Goal: Task Accomplishment & Management: Use online tool/utility

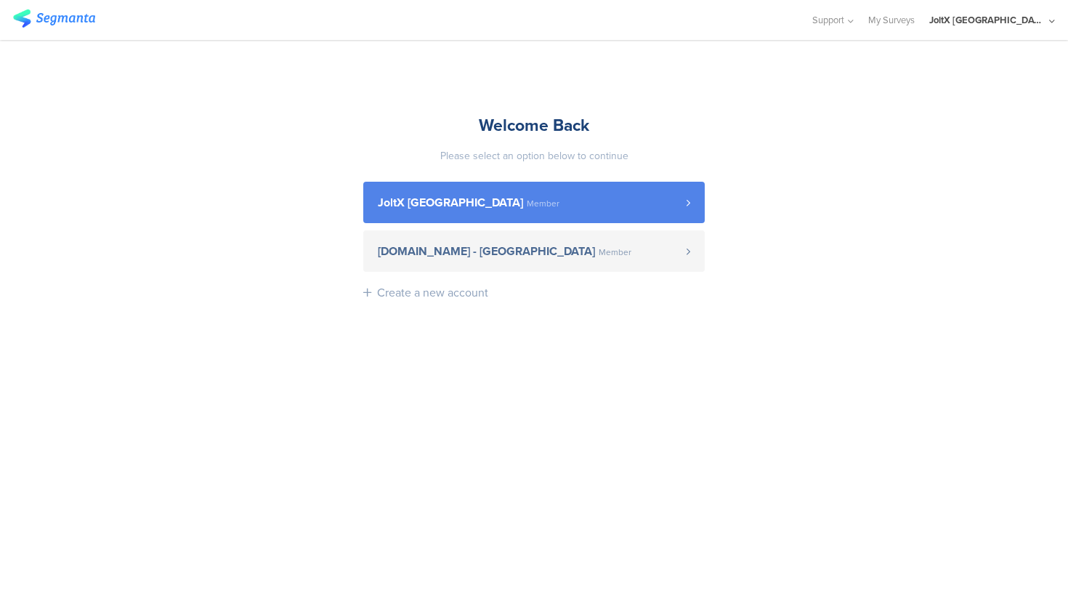
click at [527, 206] on span "Member" at bounding box center [543, 203] width 33 height 9
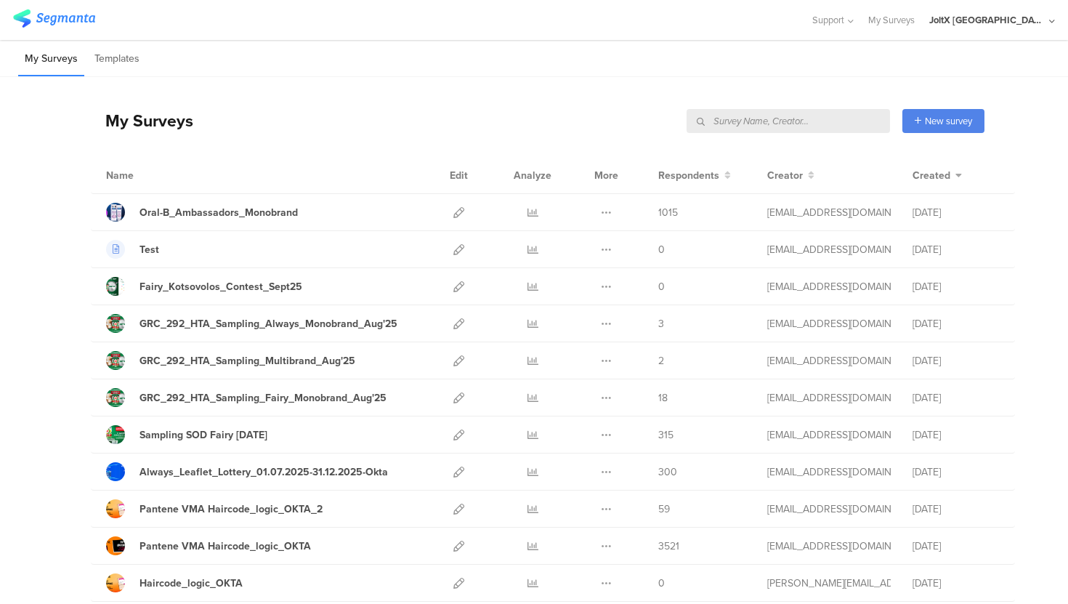
click at [823, 126] on input "text" at bounding box center [789, 121] width 204 height 24
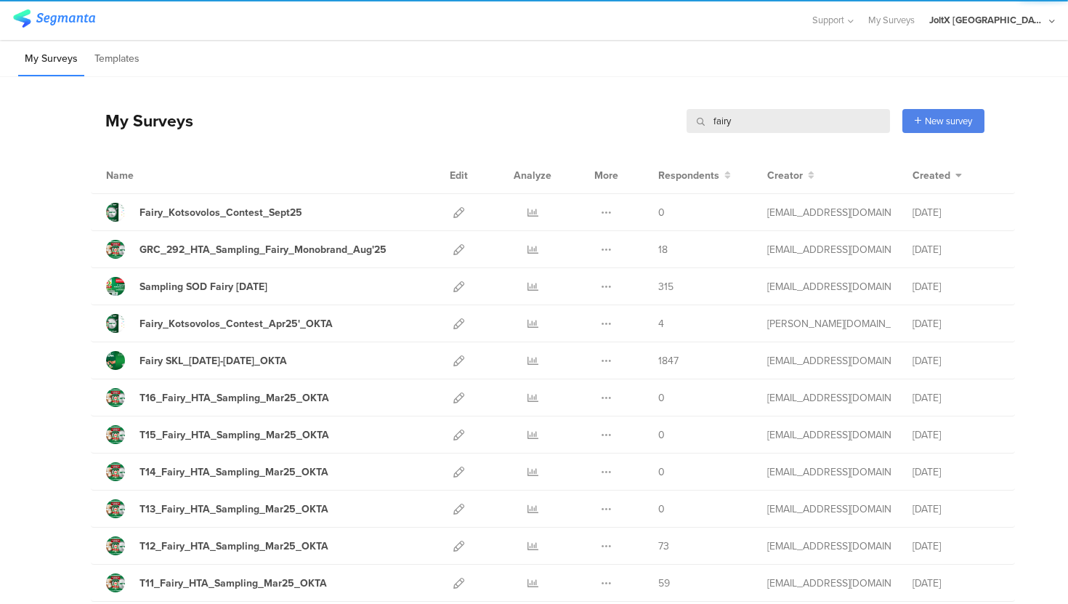
type input "fairy"
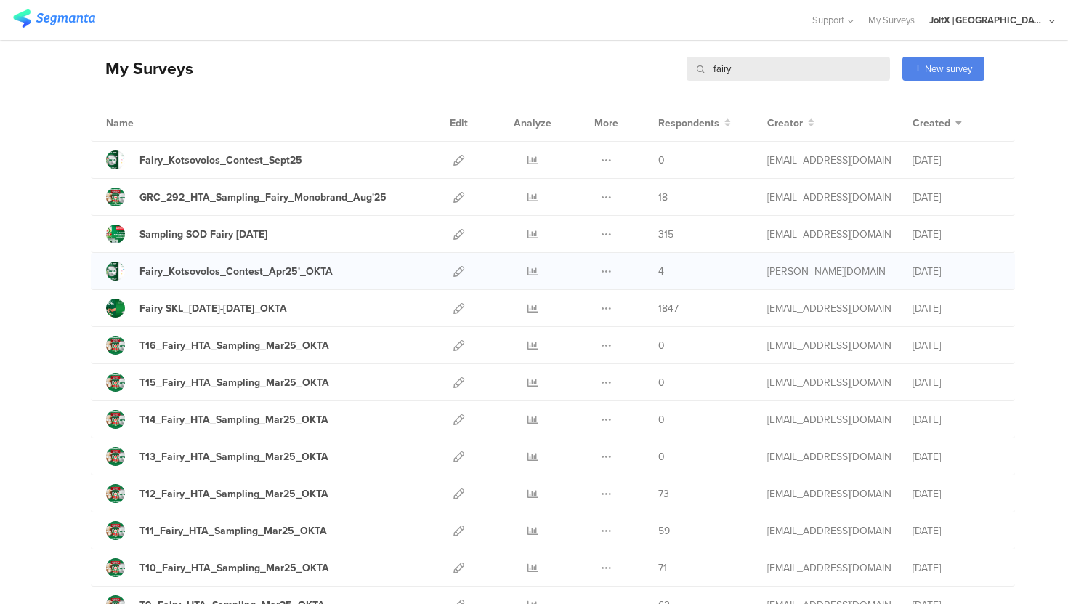
scroll to position [65, 0]
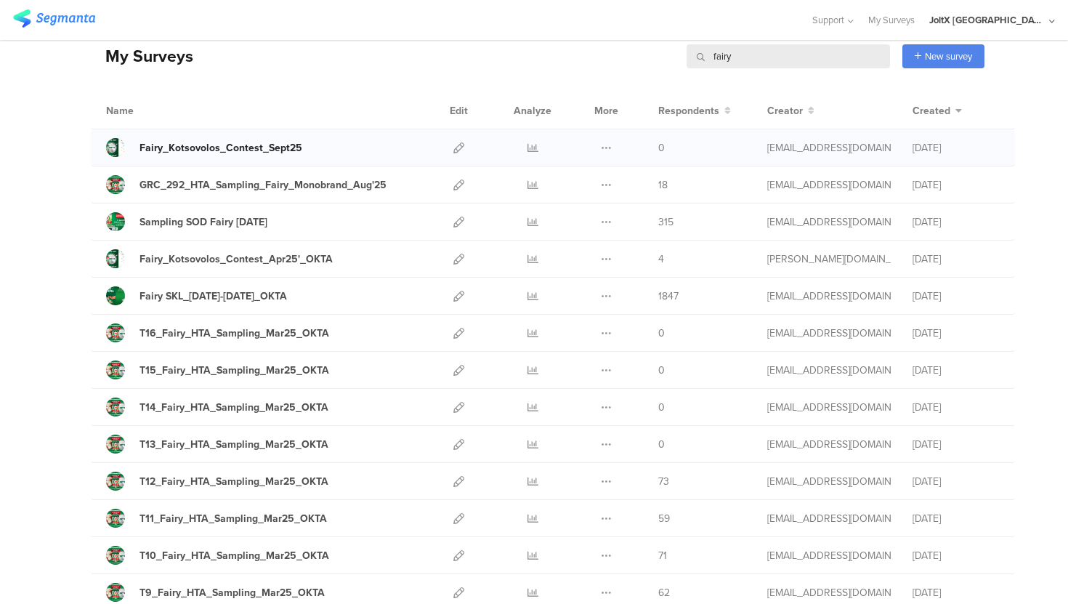
click at [246, 148] on div "Fairy_Kotsovolos_Contest_Sept25" at bounding box center [221, 147] width 163 height 15
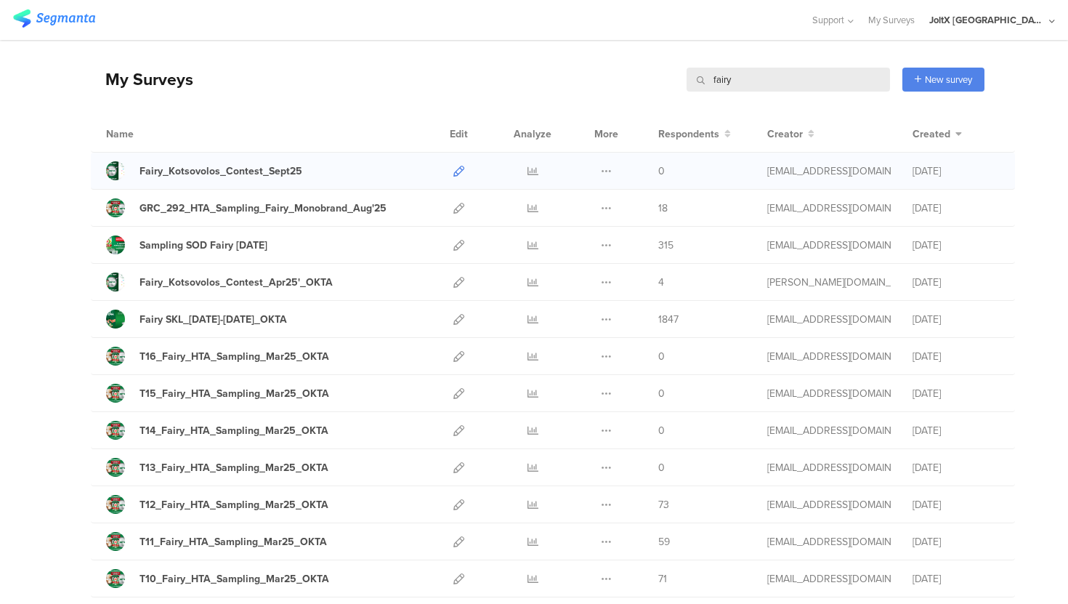
click at [458, 168] on icon at bounding box center [459, 171] width 11 height 11
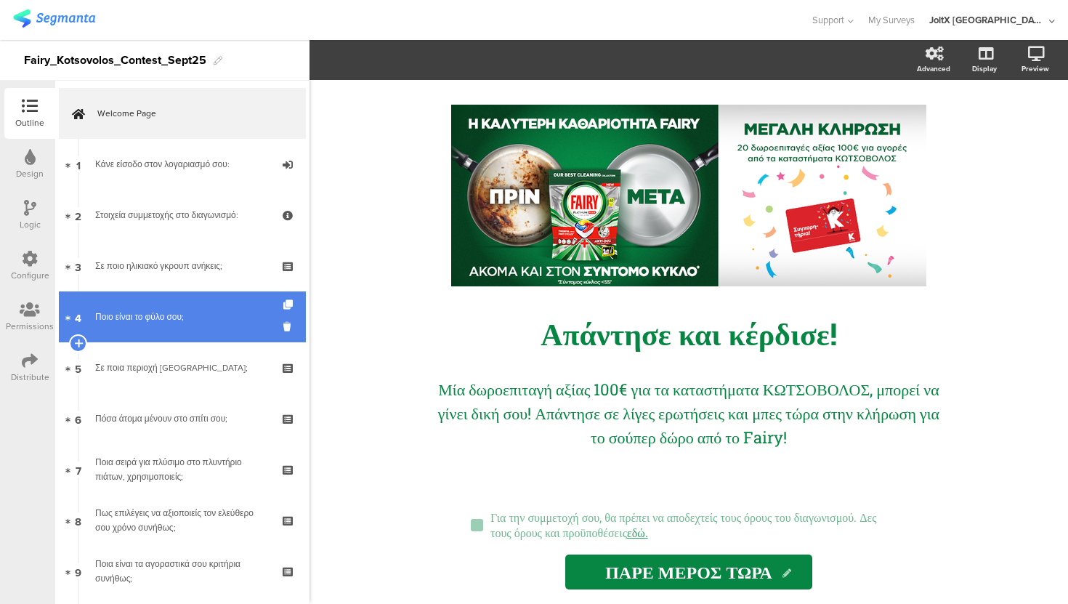
scroll to position [29, 0]
